Goal: Task Accomplishment & Management: Use online tool/utility

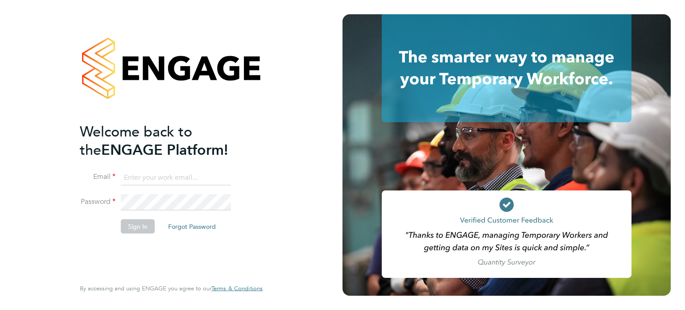
click at [147, 173] on input at bounding box center [176, 177] width 110 height 16
type input "[EMAIL_ADDRESS][DOMAIN_NAME]"
click at [132, 220] on button "Sign In" at bounding box center [138, 226] width 34 height 14
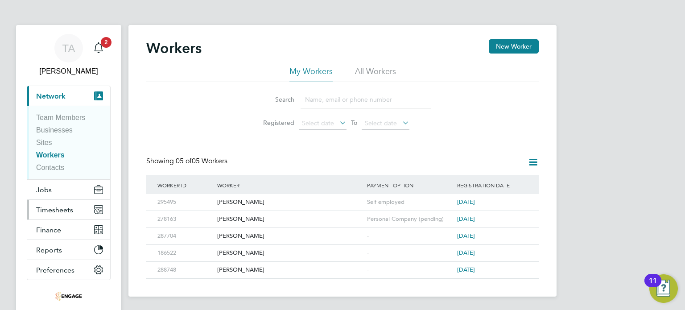
click at [58, 212] on span "Timesheets" at bounding box center [54, 209] width 37 height 8
click at [45, 211] on span "Timesheets" at bounding box center [54, 209] width 37 height 8
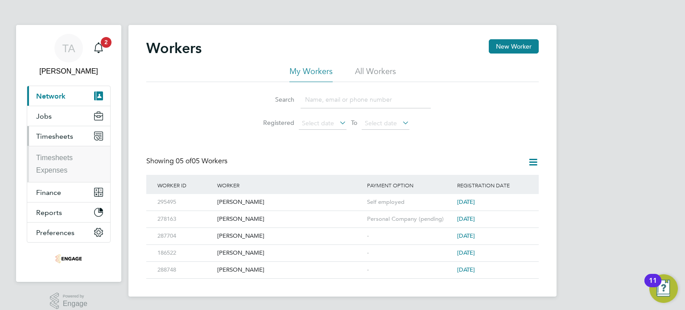
click at [51, 152] on ul "Timesheets Expenses" at bounding box center [68, 164] width 83 height 36
click at [51, 156] on link "Timesheets" at bounding box center [54, 158] width 37 height 8
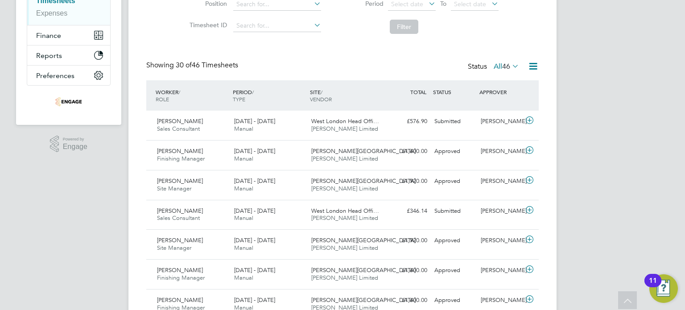
click at [223, 180] on div "Anthony Gabriel Site Manager 22 - 28 Sep 2025" at bounding box center [191, 185] width 77 height 22
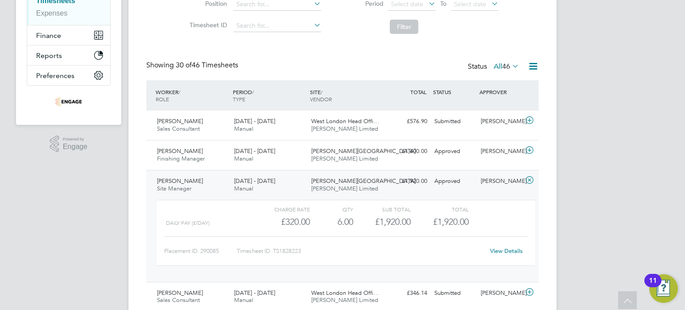
click at [223, 129] on div "Anna Shakhbazyan Sales Consultant 22 - 28 Sep 2025" at bounding box center [191, 125] width 77 height 22
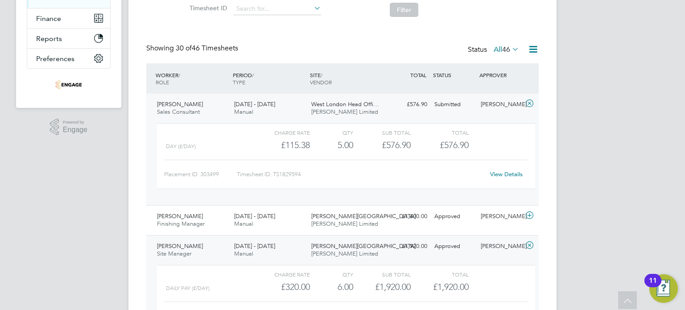
scroll to position [175, 0]
click at [349, 143] on div "5.00" at bounding box center [331, 144] width 43 height 15
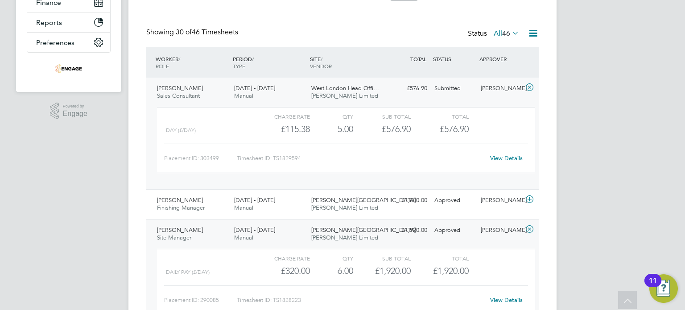
scroll to position [189, 0]
